Goal: Check status: Check status

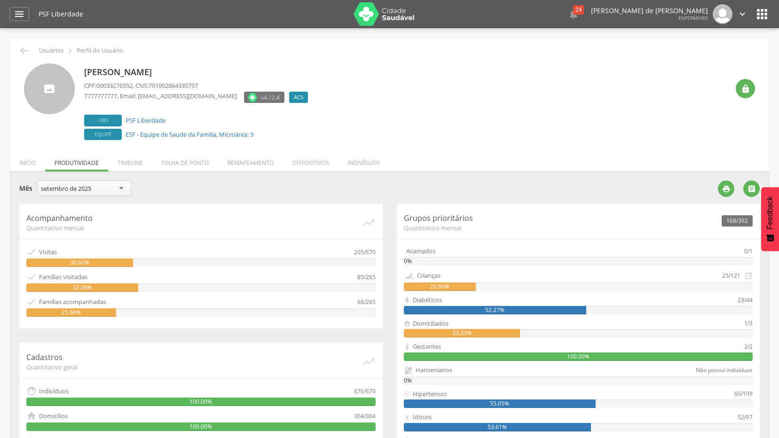
scroll to position [47, 0]
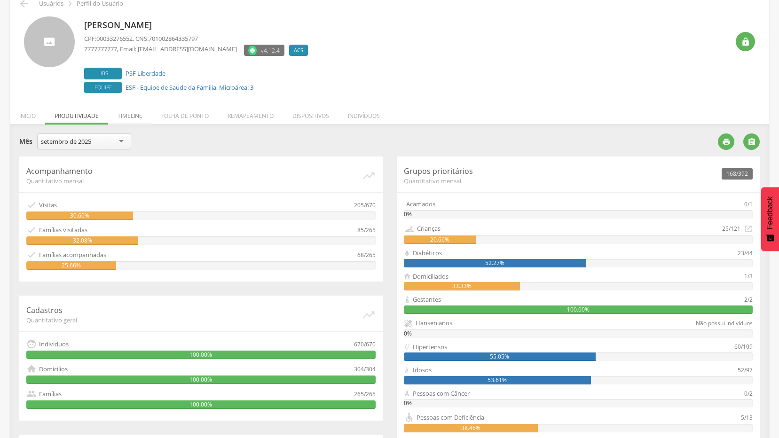
click at [130, 116] on li "Timeline" at bounding box center [130, 114] width 44 height 22
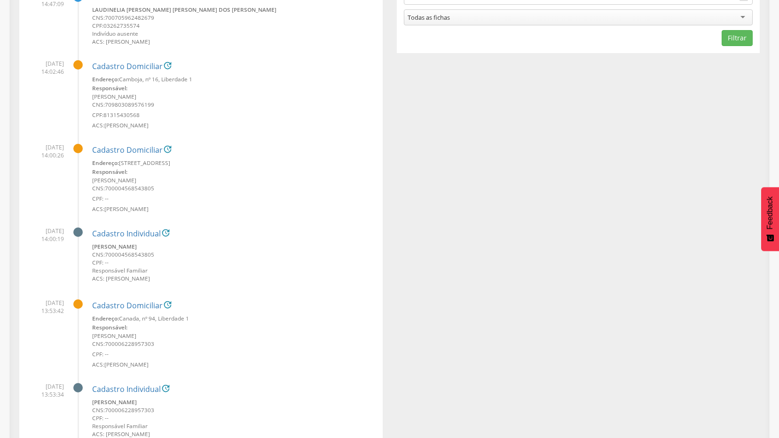
scroll to position [0, 0]
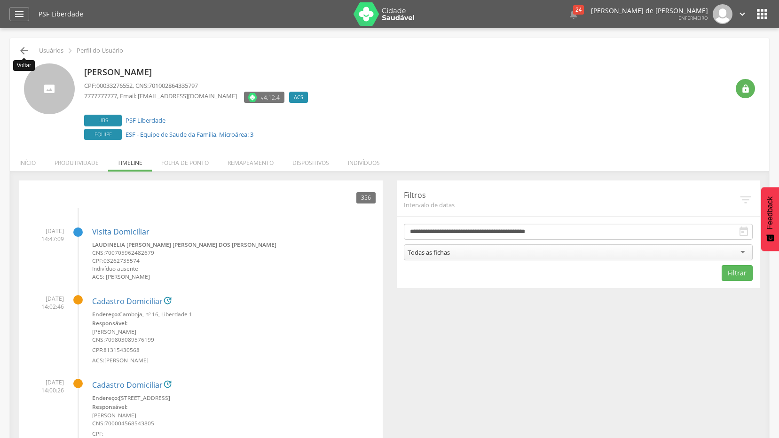
click at [23, 52] on icon "" at bounding box center [23, 50] width 11 height 11
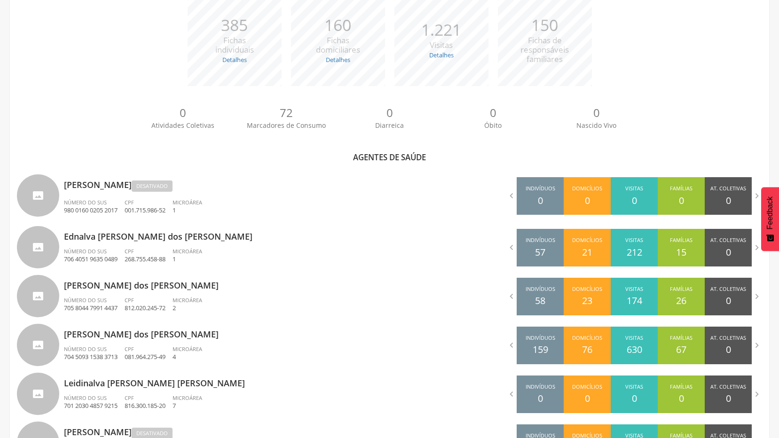
scroll to position [216, 0]
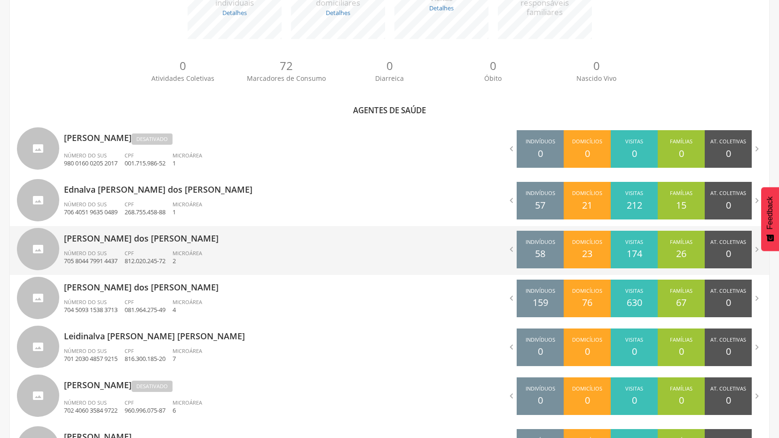
click at [83, 241] on p "[PERSON_NAME] dos [PERSON_NAME]" at bounding box center [223, 235] width 319 height 19
click at [83, 241] on div "**********" at bounding box center [389, 31] width 779 height 438
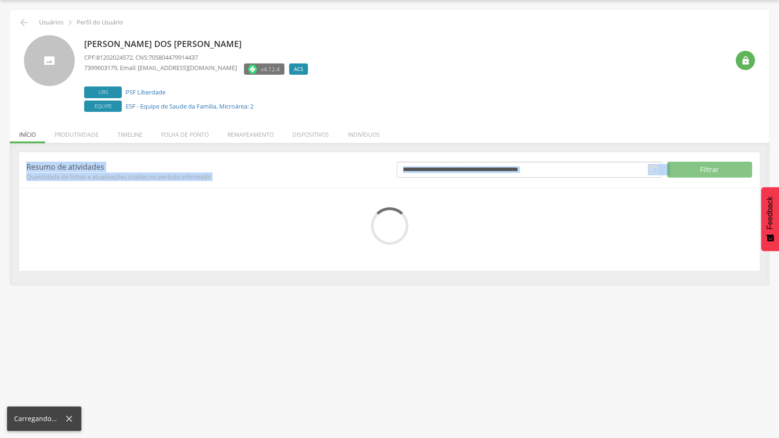
scroll to position [28, 0]
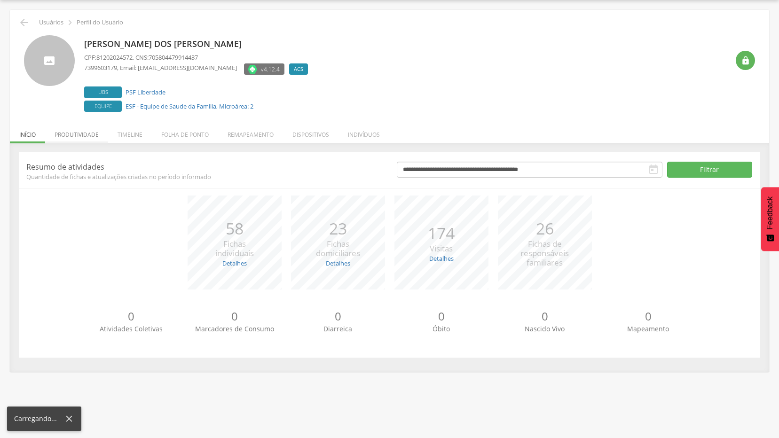
click at [82, 134] on li "Produtividade" at bounding box center [76, 132] width 63 height 22
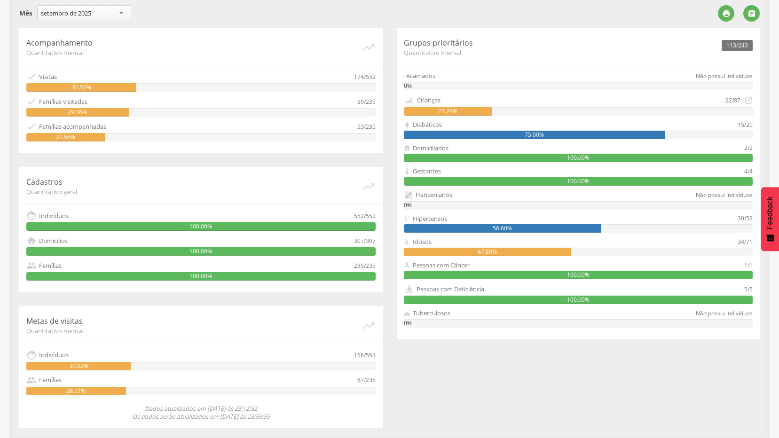
scroll to position [0, 0]
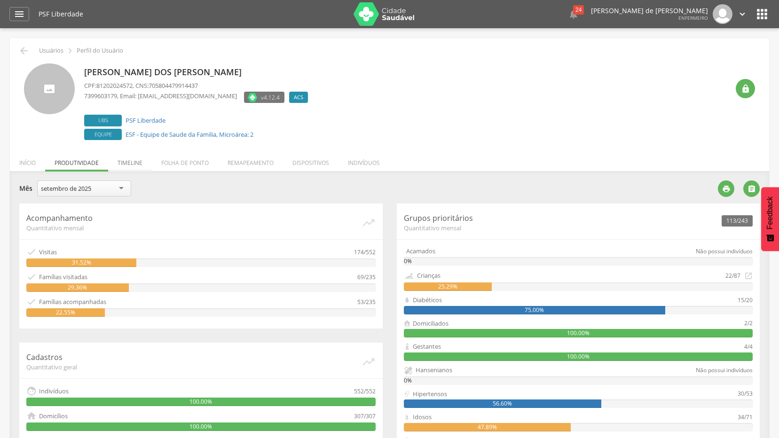
click at [130, 164] on li "Timeline" at bounding box center [130, 161] width 44 height 22
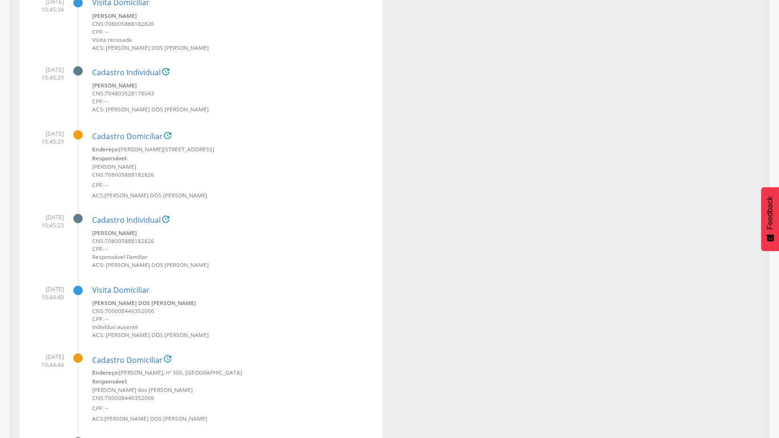
scroll to position [282, 0]
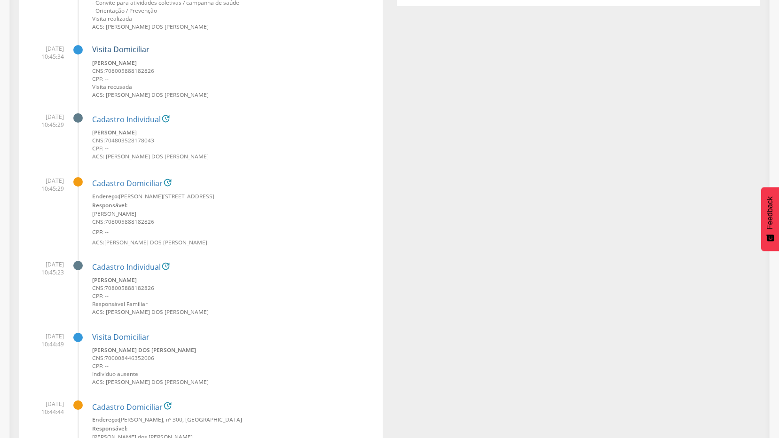
click at [118, 51] on link "Visita Domiciliar" at bounding box center [120, 49] width 57 height 10
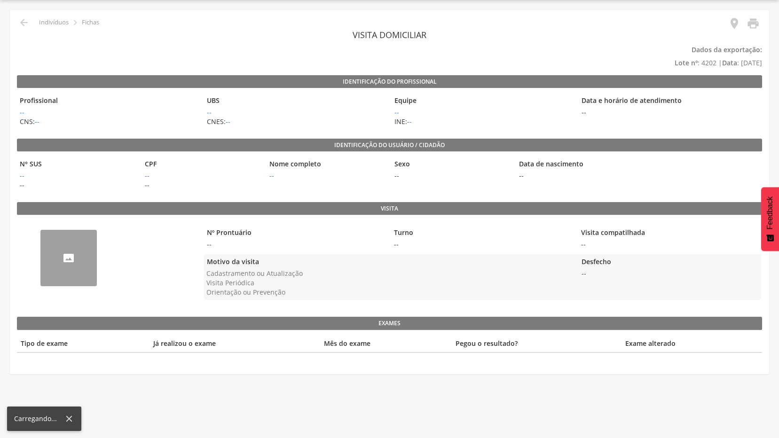
scroll to position [28, 0]
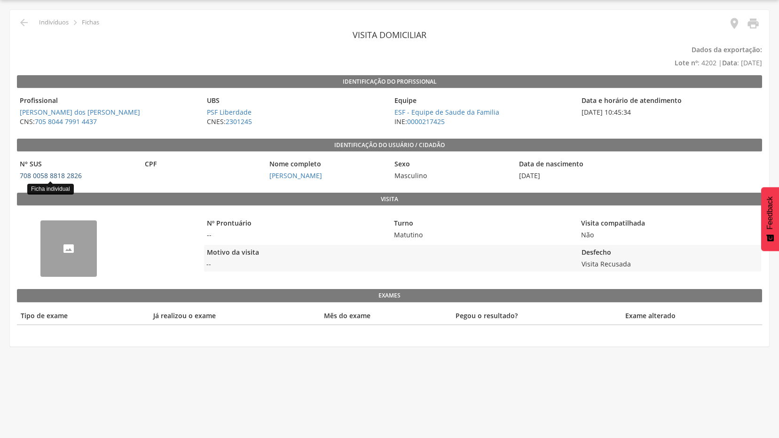
click at [75, 175] on link "708 0058 8818 2826" at bounding box center [51, 175] width 62 height 9
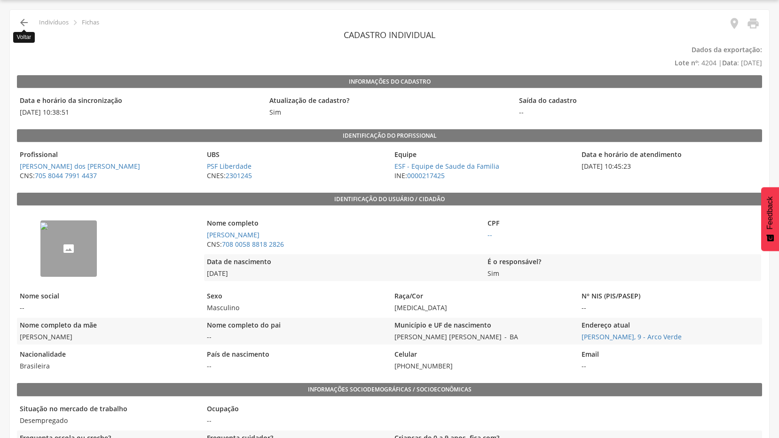
click at [21, 23] on icon "" at bounding box center [23, 22] width 11 height 11
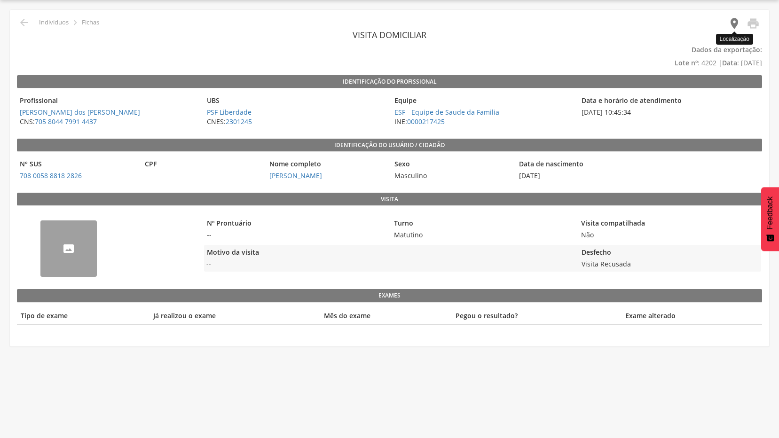
click at [735, 24] on icon "" at bounding box center [734, 23] width 13 height 13
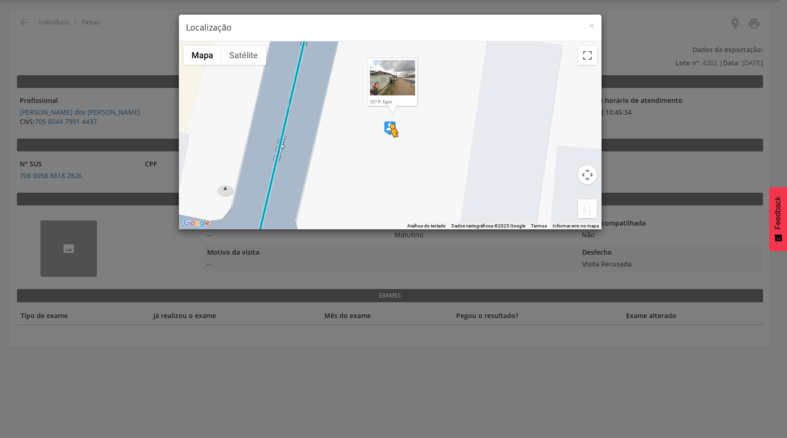
drag, startPoint x: 583, startPoint y: 208, endPoint x: 390, endPoint y: 147, distance: 202.8
click at [390, 147] on div "Pressione as teclas Alt + Enter para ativar o recurso de arrastar com o teclado…" at bounding box center [390, 135] width 422 height 188
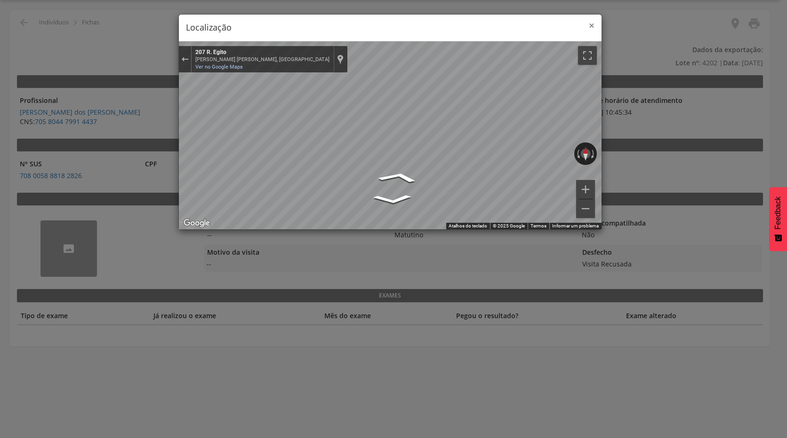
click at [591, 25] on span "×" at bounding box center [591, 25] width 6 height 13
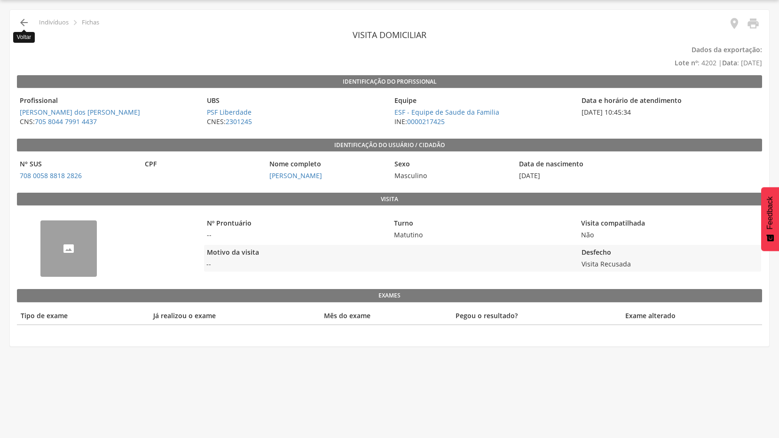
click at [24, 22] on icon "" at bounding box center [23, 22] width 11 height 11
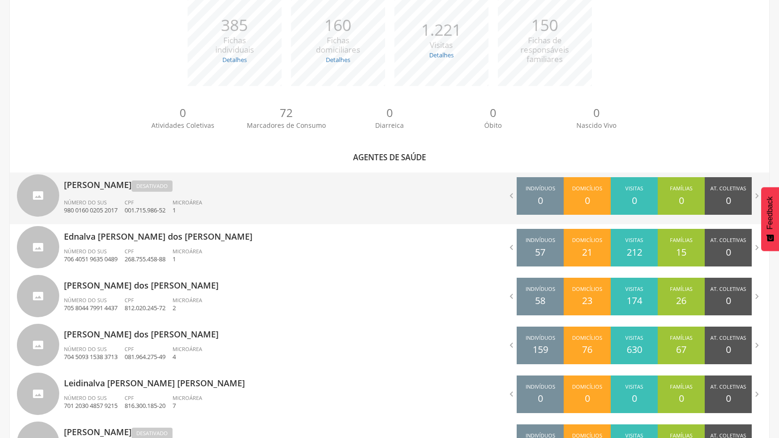
scroll to position [269, 0]
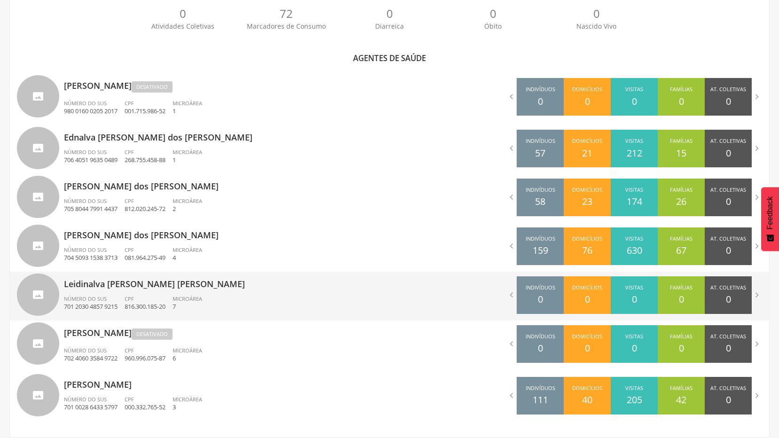
click at [91, 287] on p "Leidinalva [PERSON_NAME] [PERSON_NAME]" at bounding box center [223, 281] width 319 height 19
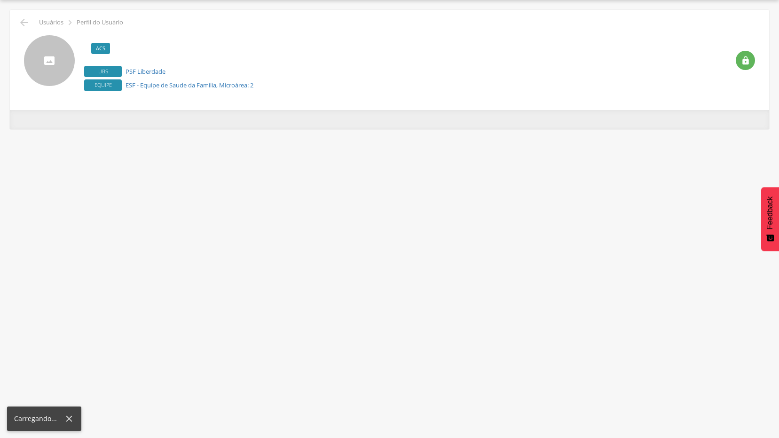
scroll to position [28, 0]
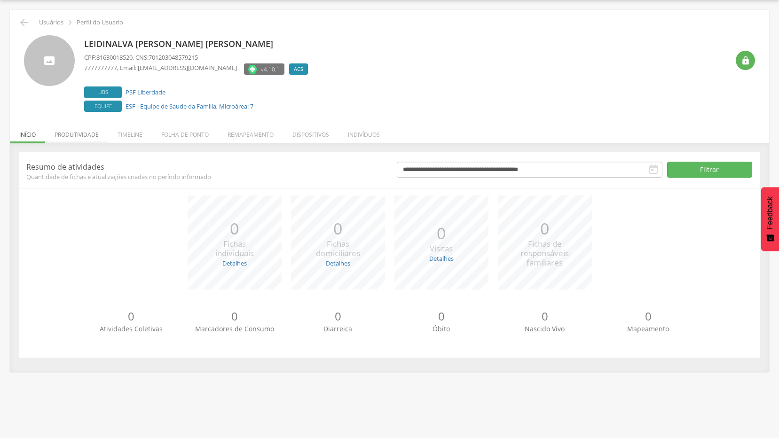
click at [77, 136] on li "Produtividade" at bounding box center [76, 132] width 63 height 22
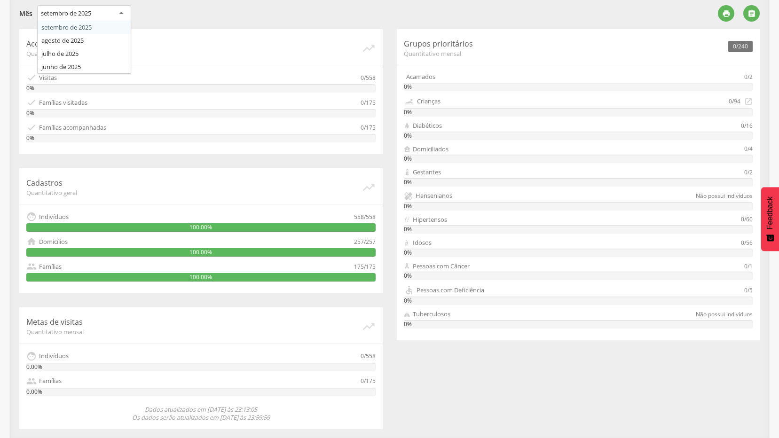
click at [123, 14] on div "setembro de 2025" at bounding box center [84, 13] width 94 height 17
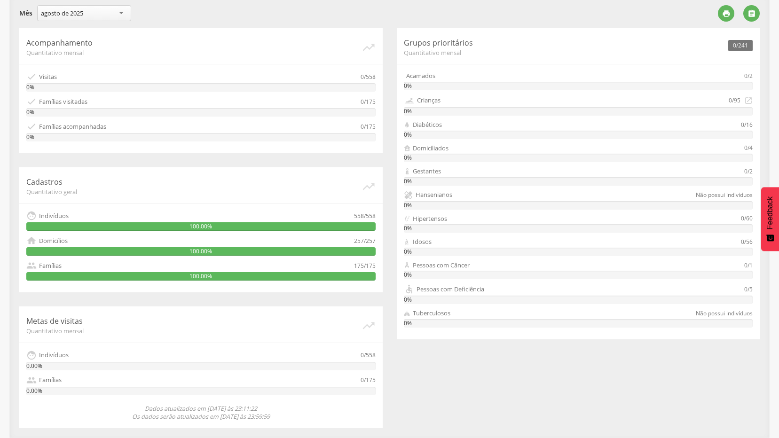
click at [124, 12] on div "agosto de 2025" at bounding box center [84, 13] width 94 height 16
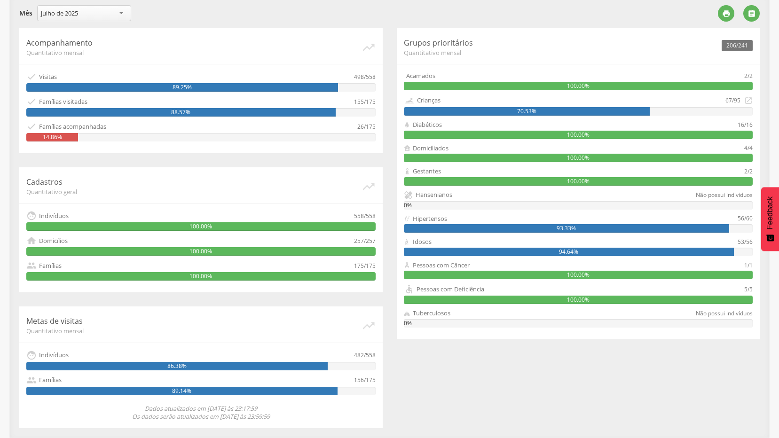
click at [119, 13] on div "julho de 2025" at bounding box center [84, 13] width 94 height 16
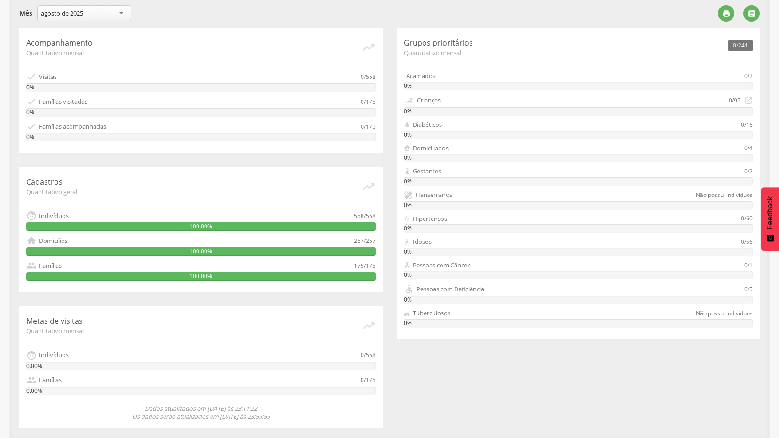
click at [120, 14] on div "agosto de 2025" at bounding box center [84, 13] width 94 height 16
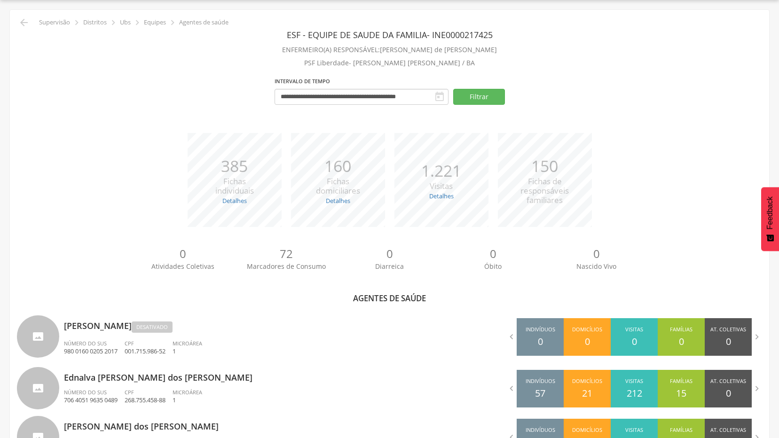
scroll to position [175, 0]
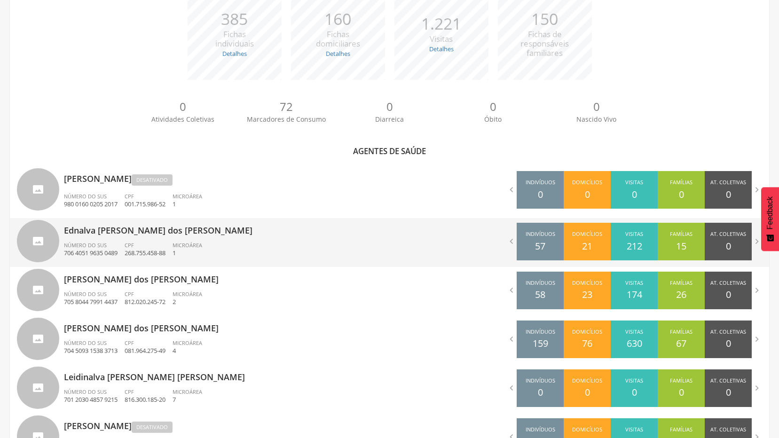
click at [111, 231] on p "Ednalva [PERSON_NAME] dos [PERSON_NAME]" at bounding box center [223, 227] width 319 height 19
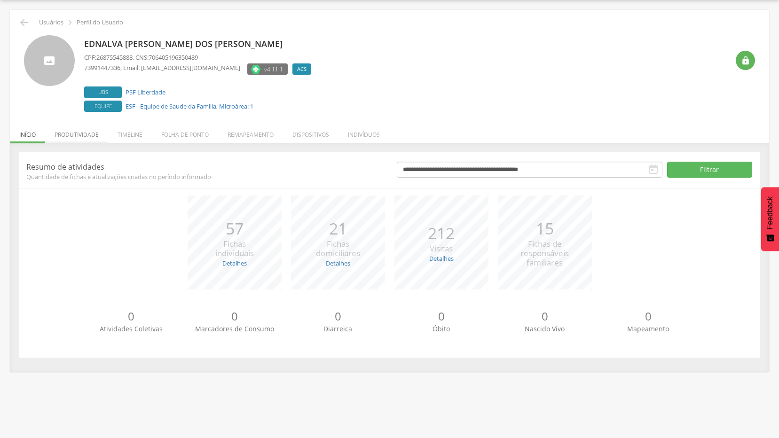
click at [71, 135] on li "Produtividade" at bounding box center [76, 132] width 63 height 22
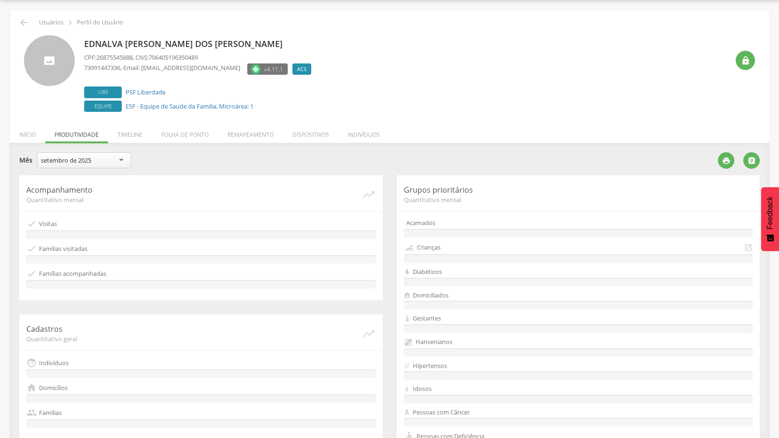
scroll to position [175, 0]
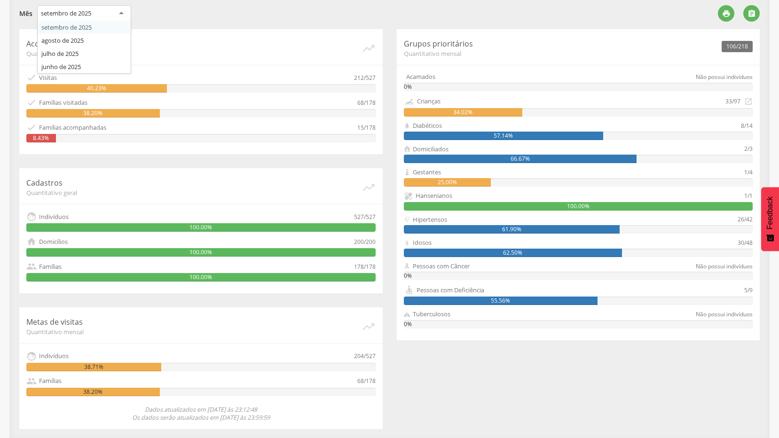
click at [119, 12] on div "setembro de 2025" at bounding box center [84, 13] width 94 height 17
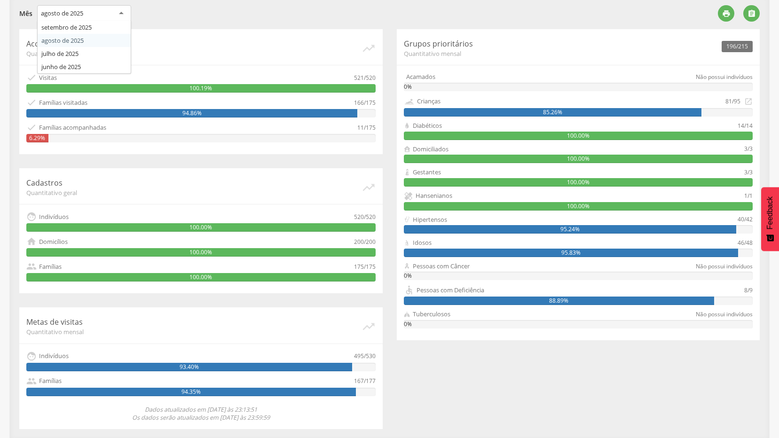
click at [125, 13] on div "agosto de 2025" at bounding box center [84, 13] width 94 height 17
